Goal: Contribute content

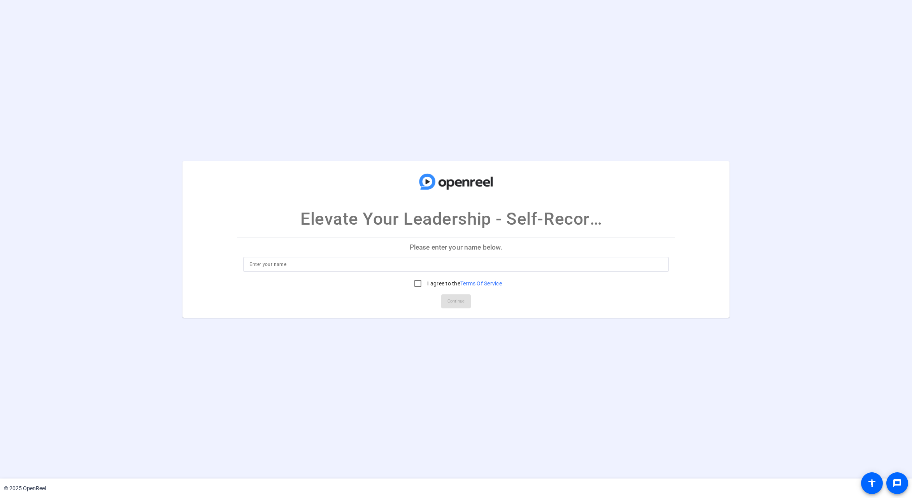
click at [291, 271] on div at bounding box center [455, 264] width 413 height 15
click at [290, 265] on input at bounding box center [455, 263] width 413 height 9
type input "Summer Test"
click at [415, 283] on input "I agree to the Terms Of Service" at bounding box center [418, 283] width 16 height 16
checkbox input "true"
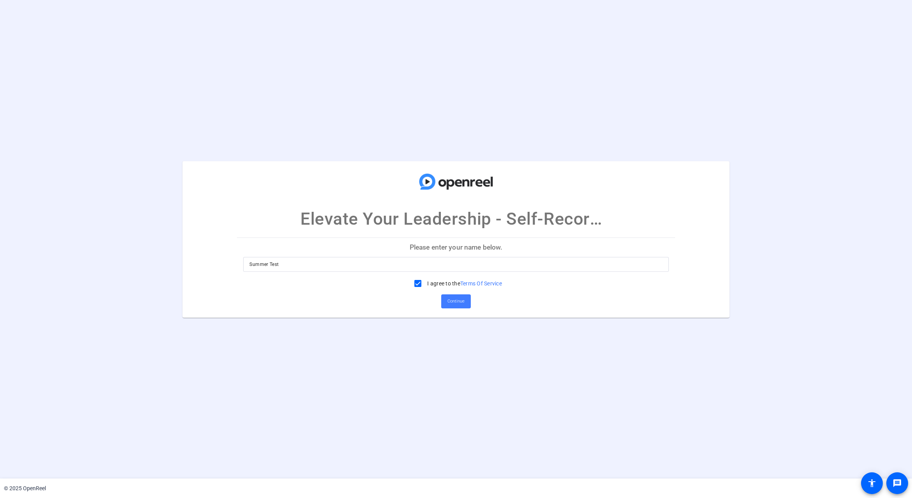
click at [457, 301] on span "Continue" at bounding box center [455, 301] width 17 height 12
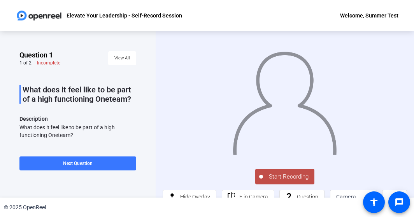
click at [270, 173] on span "Start Recording" at bounding box center [288, 177] width 51 height 9
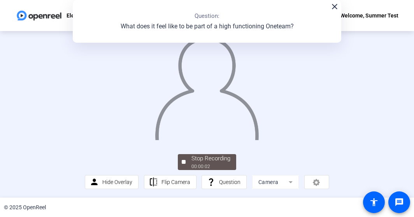
scroll to position [45, 0]
click at [334, 5] on mat-icon "close" at bounding box center [334, 6] width 9 height 9
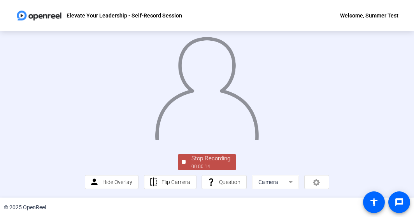
click at [197, 159] on div "Stop Recording" at bounding box center [210, 158] width 39 height 9
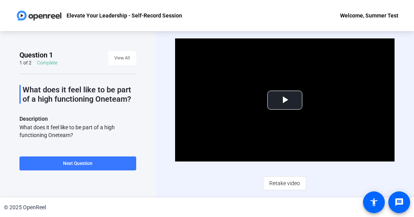
scroll to position [42, 0]
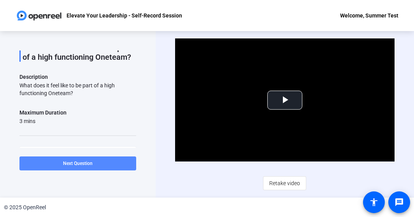
click at [90, 166] on span "Next Question" at bounding box center [78, 163] width 30 height 5
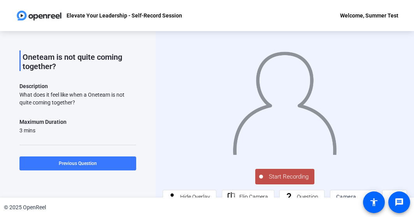
click at [279, 175] on span "Start Recording" at bounding box center [288, 177] width 51 height 9
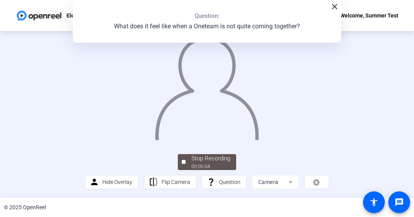
scroll to position [45, 0]
click at [191, 167] on span "Stop Recording 00:00:06" at bounding box center [211, 162] width 51 height 16
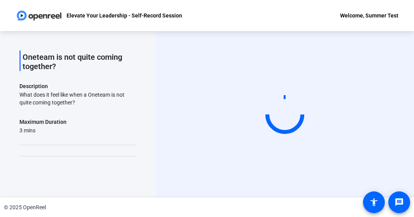
scroll to position [85, 0]
